Goal: Obtain resource: Download file/media

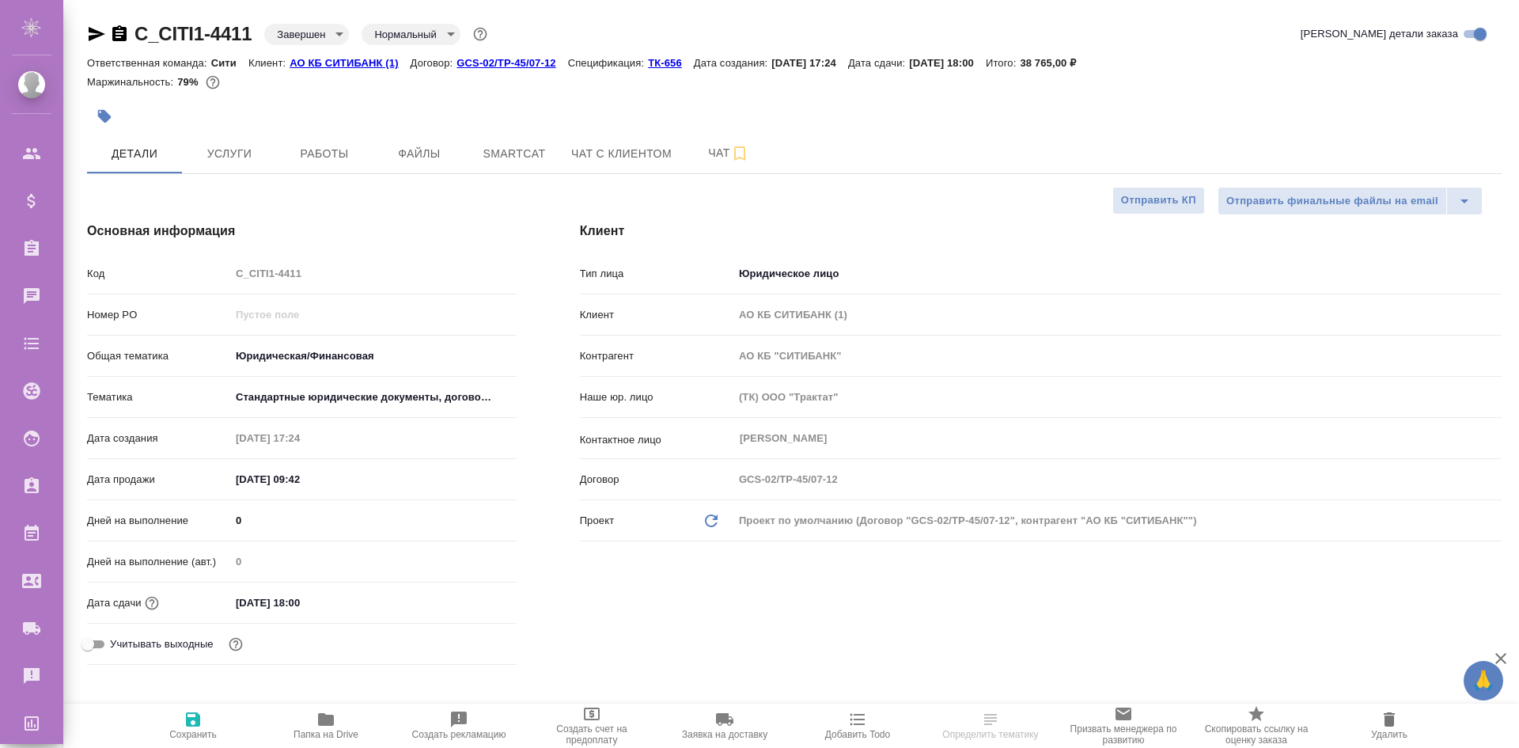
select select "RU"
type textarea "x"
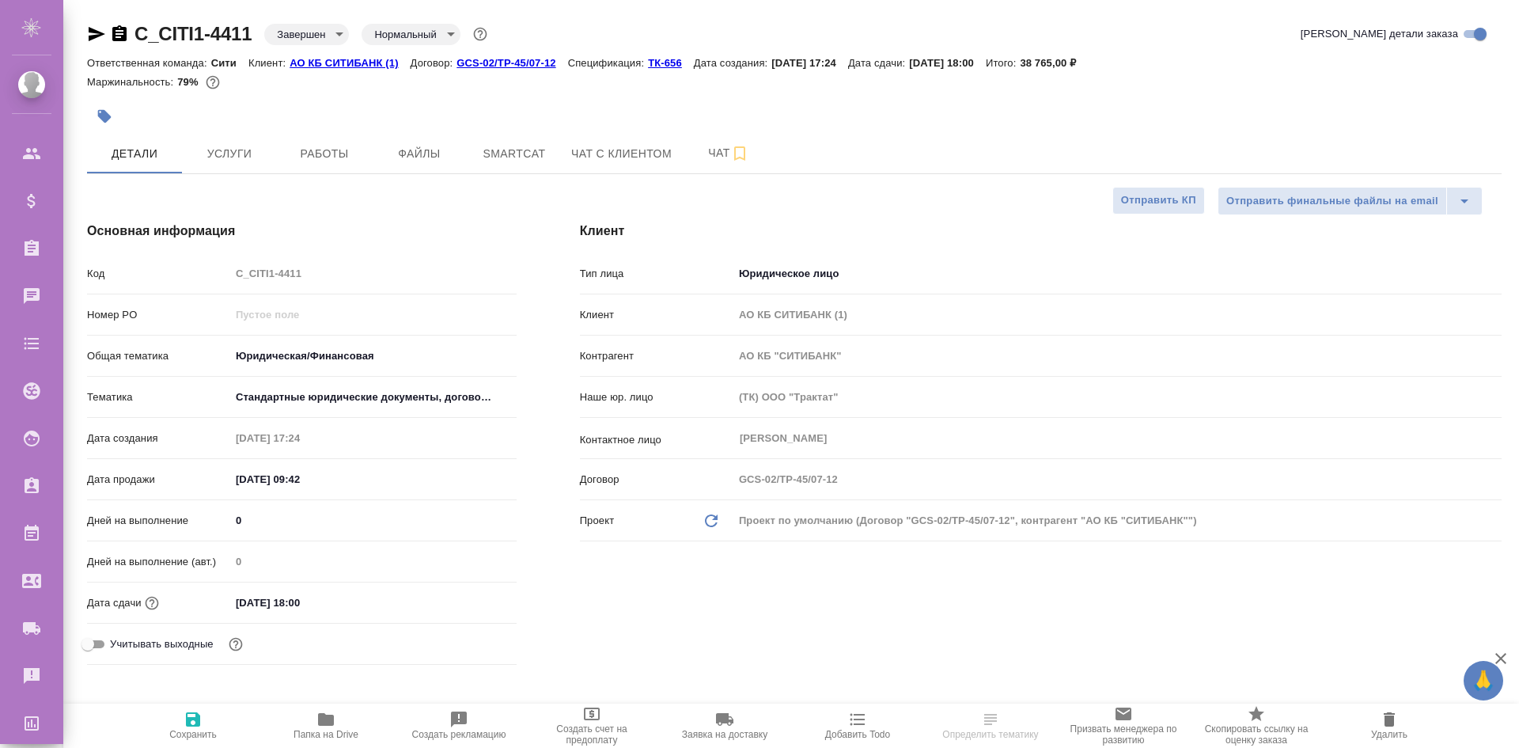
type textarea "x"
click at [660, 58] on p "ТК-656" at bounding box center [671, 63] width 46 height 12
type textarea "x"
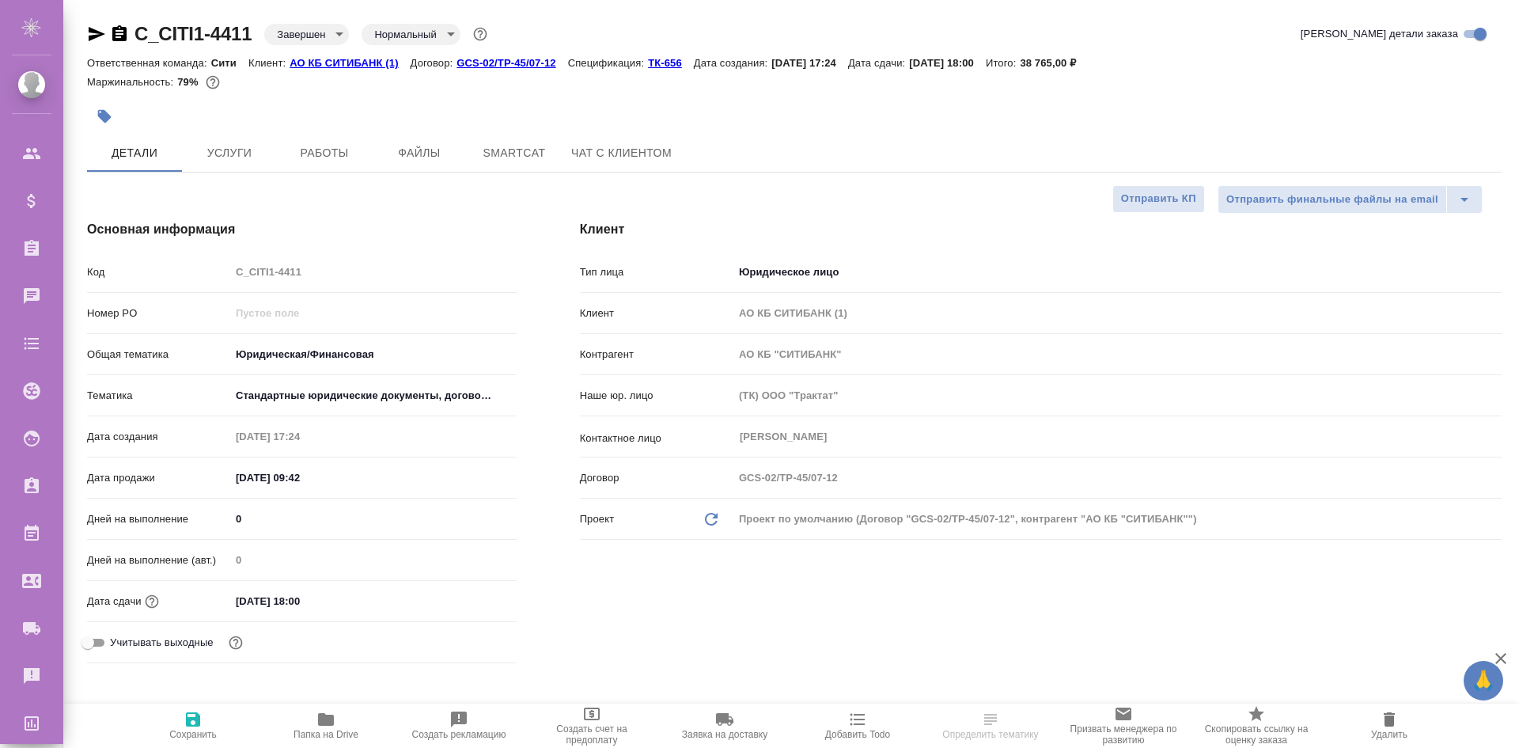
type textarea "x"
select select "RU"
type textarea "x"
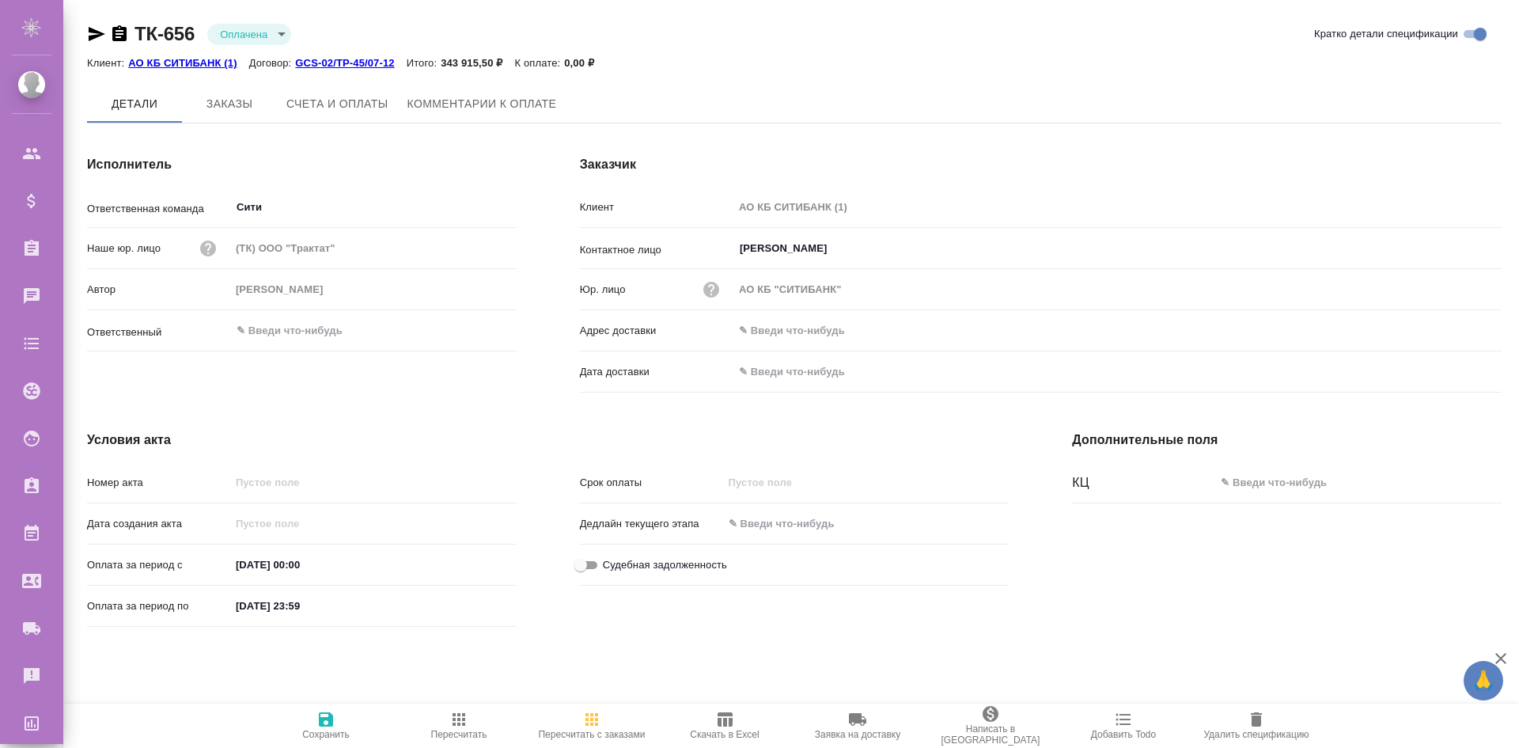
click at [735, 722] on span "Скачать в Excel" at bounding box center [725, 725] width 114 height 30
